Goal: Communication & Community: Participate in discussion

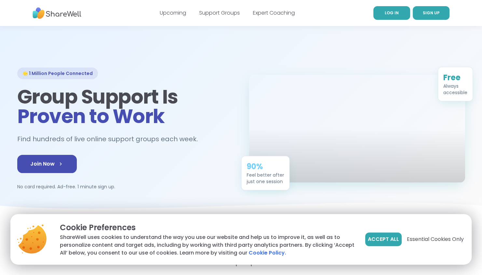
click at [392, 12] on span "LOG IN" at bounding box center [391, 13] width 14 height 6
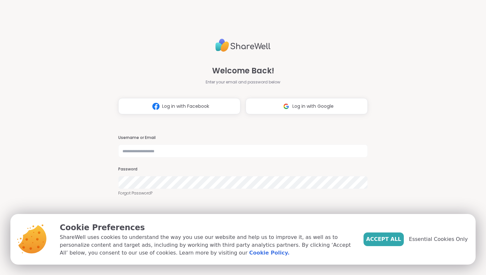
click at [287, 109] on img at bounding box center [286, 106] width 12 height 12
click at [284, 109] on img at bounding box center [286, 106] width 12 height 12
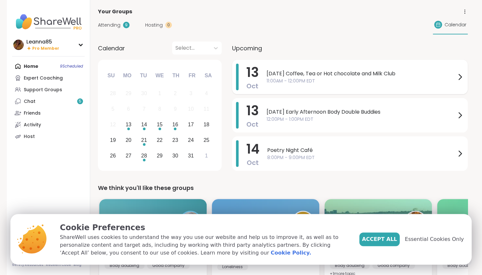
click at [298, 84] on span "11:00AM - 12:00PM EDT" at bounding box center [360, 81] width 189 height 7
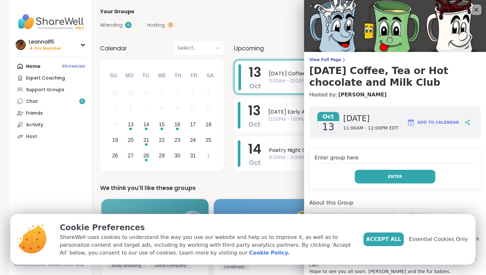
click at [361, 175] on button "Enter" at bounding box center [395, 177] width 81 height 14
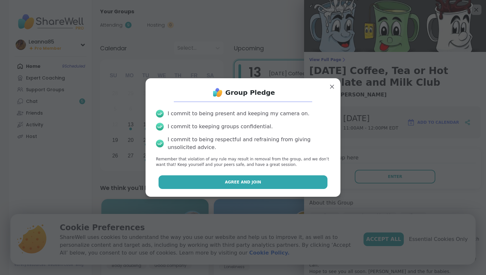
click at [277, 187] on button "Agree and Join" at bounding box center [243, 183] width 169 height 14
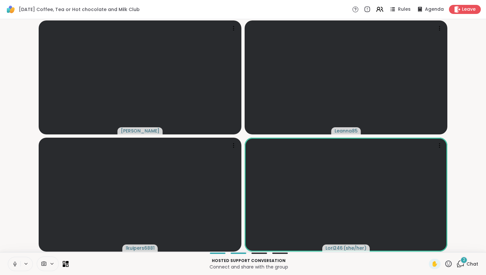
click at [461, 263] on div "2" at bounding box center [464, 260] width 7 height 7
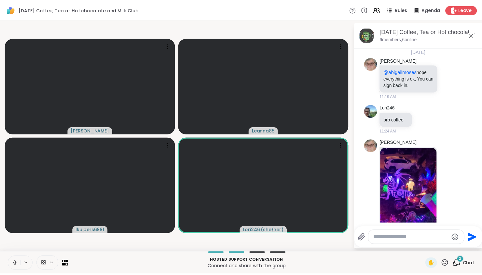
scroll to position [574, 0]
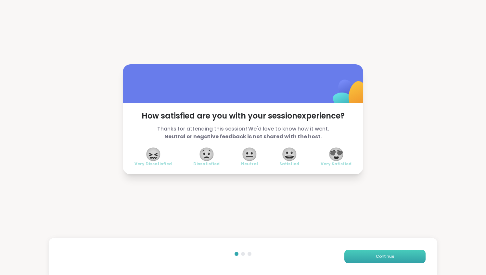
click at [365, 254] on button "Continue" at bounding box center [385, 257] width 81 height 14
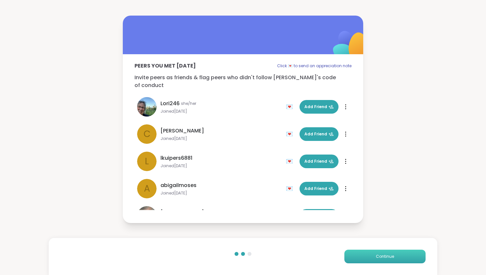
click at [376, 256] on span "Continue" at bounding box center [385, 257] width 18 height 6
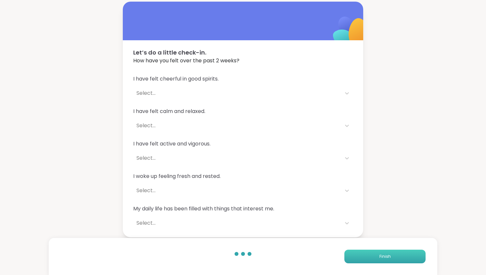
click at [373, 256] on button "Finish" at bounding box center [385, 257] width 81 height 14
